Goal: Task Accomplishment & Management: Complete application form

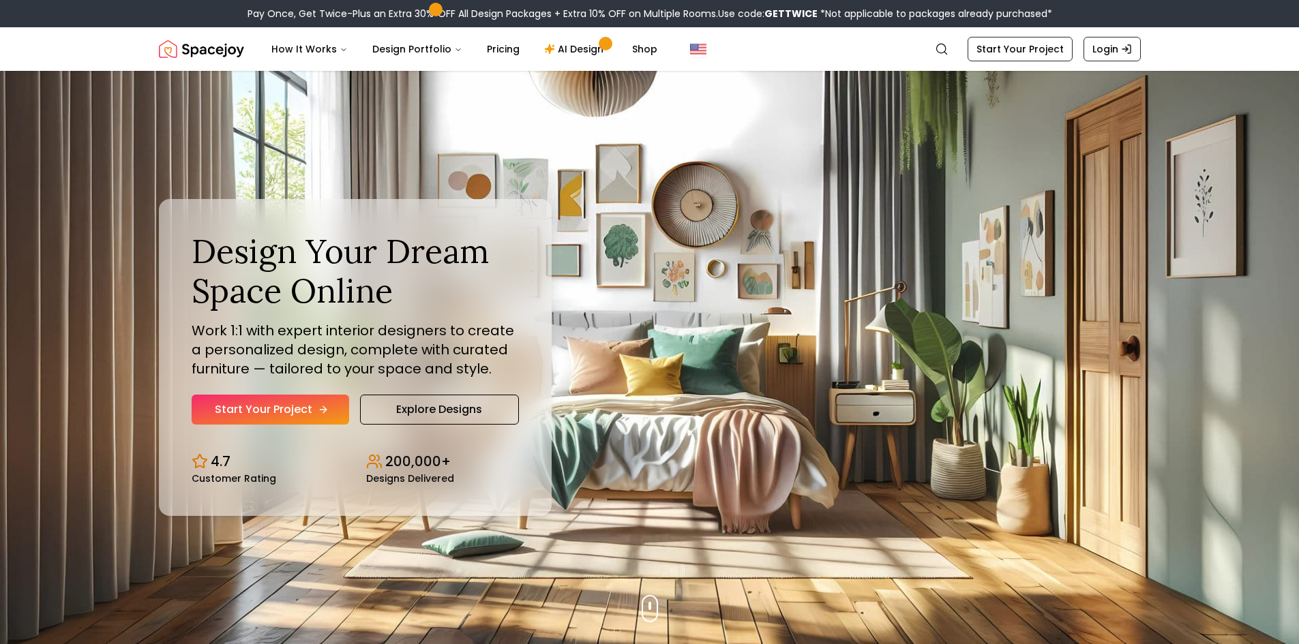
click at [315, 408] on link "Start Your Project" at bounding box center [270, 410] width 157 height 30
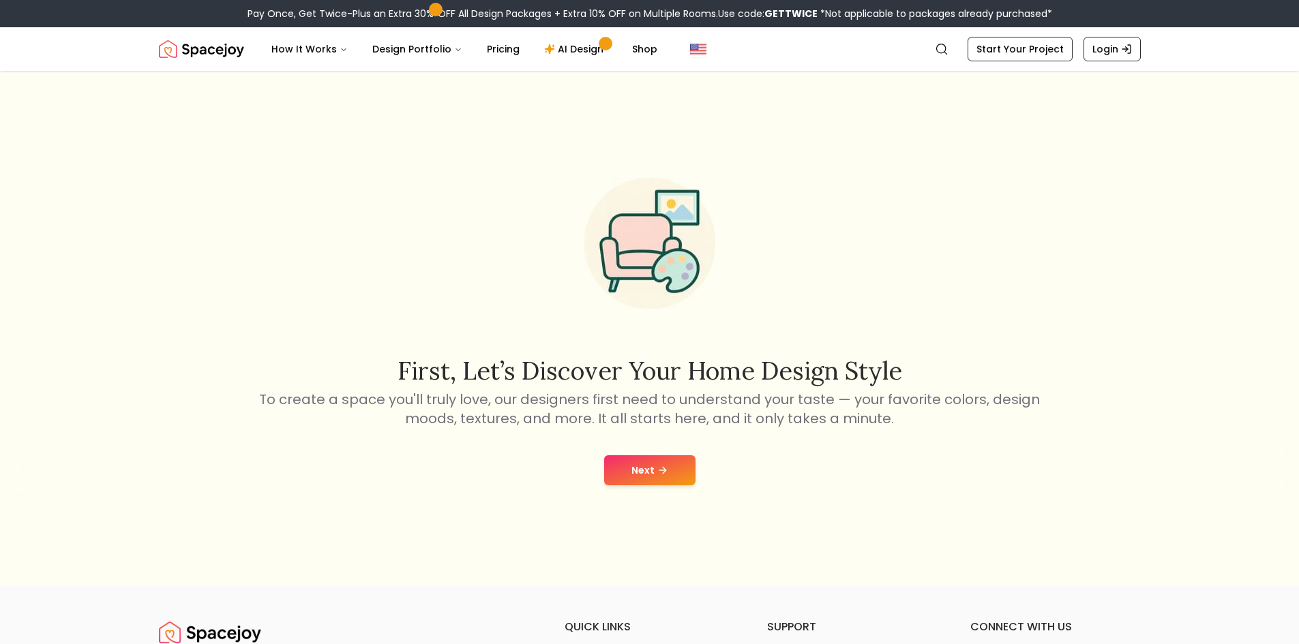
click at [670, 452] on div "Next" at bounding box center [649, 470] width 1277 height 52
click at [672, 466] on button "Next" at bounding box center [649, 470] width 91 height 30
